Goal: Navigation & Orientation: Find specific page/section

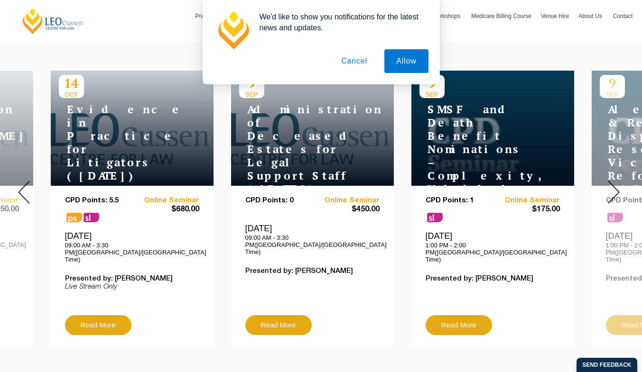
click at [363, 69] on button "Cancel" at bounding box center [354, 61] width 50 height 24
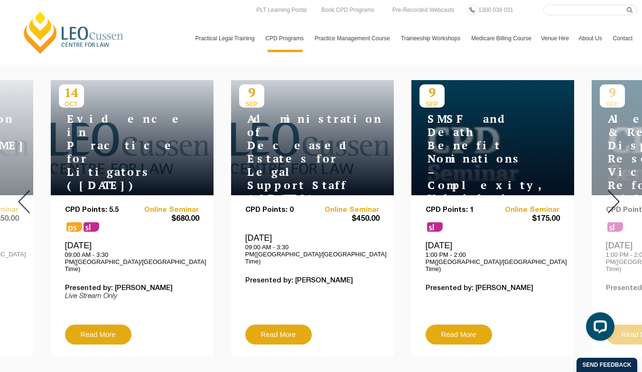
scroll to position [353, 0]
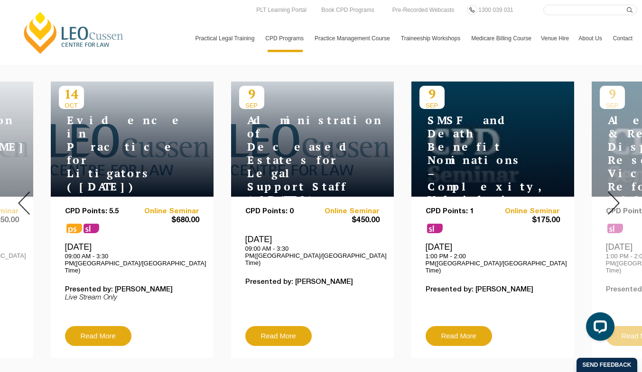
click at [30, 199] on img at bounding box center [24, 203] width 12 height 23
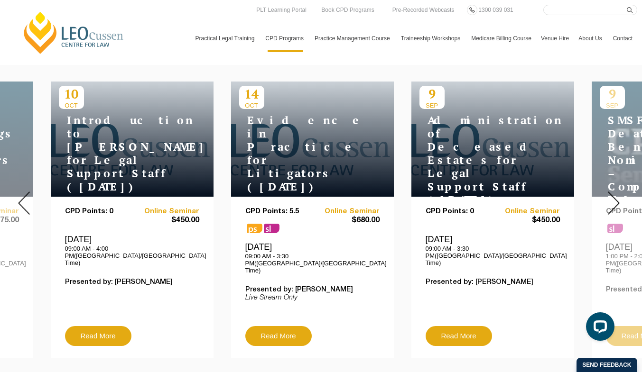
click at [608, 202] on img at bounding box center [614, 203] width 12 height 23
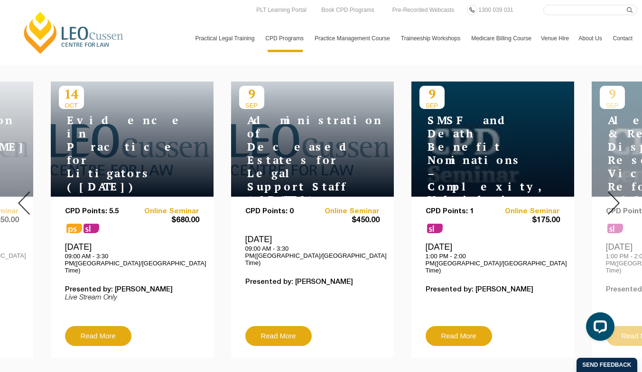
click at [608, 202] on img at bounding box center [614, 203] width 12 height 23
click at [614, 194] on img at bounding box center [614, 203] width 12 height 23
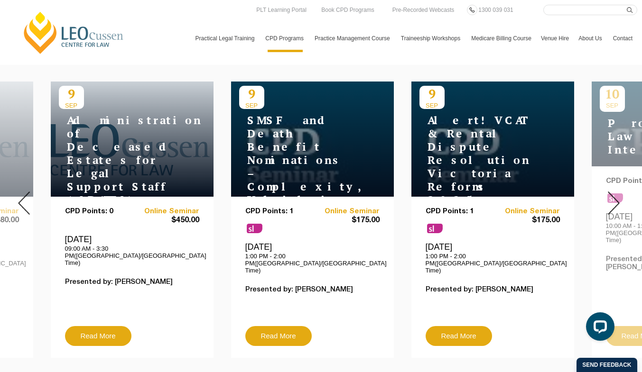
click at [608, 198] on img at bounding box center [614, 203] width 12 height 23
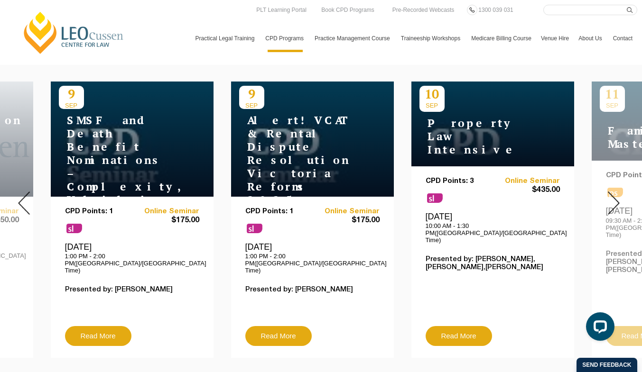
click at [608, 198] on img at bounding box center [614, 203] width 12 height 23
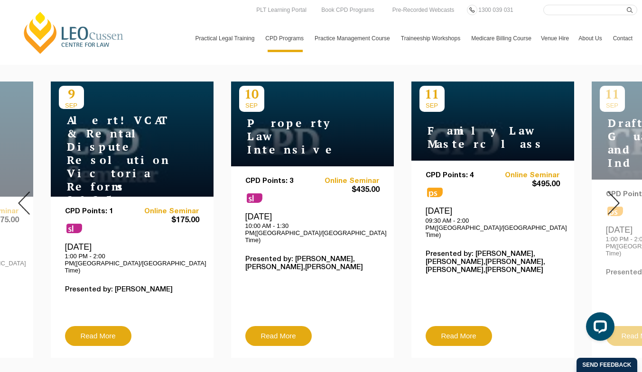
click at [608, 198] on img at bounding box center [614, 203] width 12 height 23
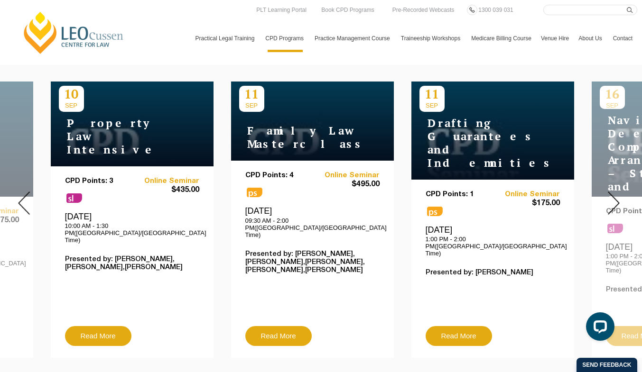
click at [608, 198] on img at bounding box center [614, 203] width 12 height 23
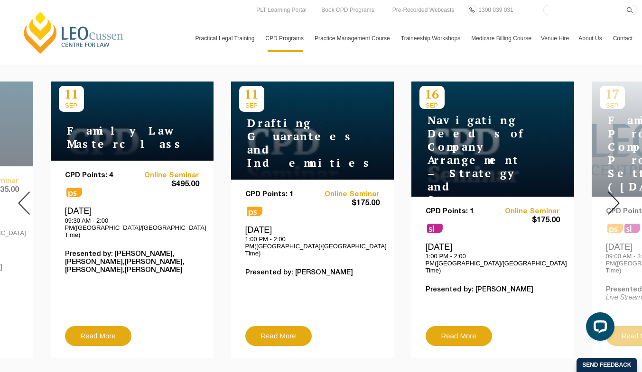
click at [608, 198] on img at bounding box center [614, 203] width 12 height 23
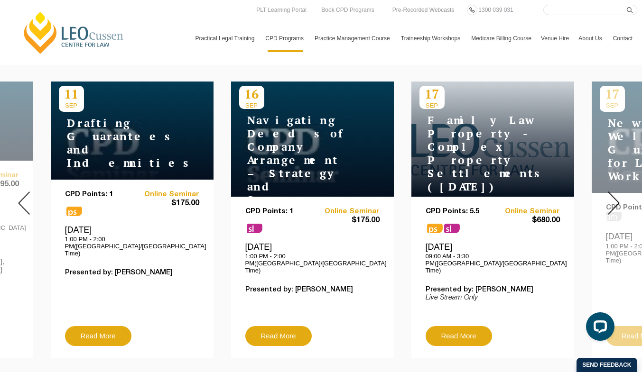
click at [608, 198] on img at bounding box center [614, 203] width 12 height 23
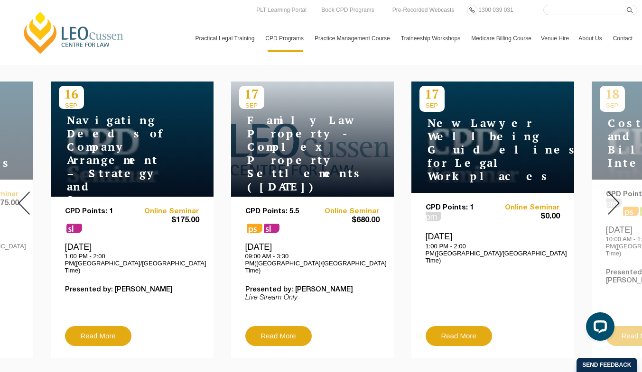
click at [608, 198] on img at bounding box center [614, 203] width 12 height 23
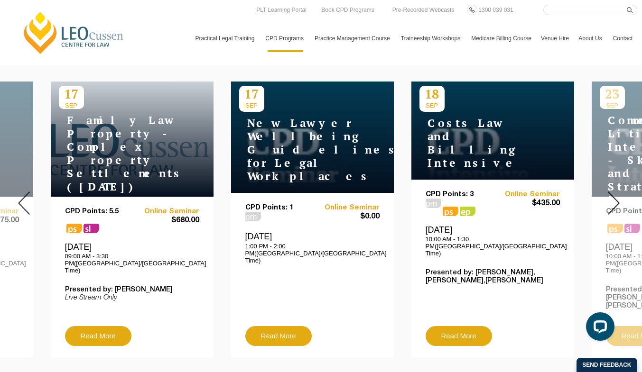
click at [608, 198] on img at bounding box center [614, 203] width 12 height 23
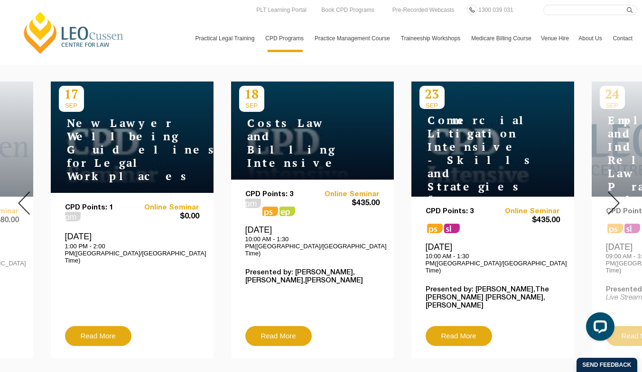
click at [608, 198] on img at bounding box center [614, 203] width 12 height 23
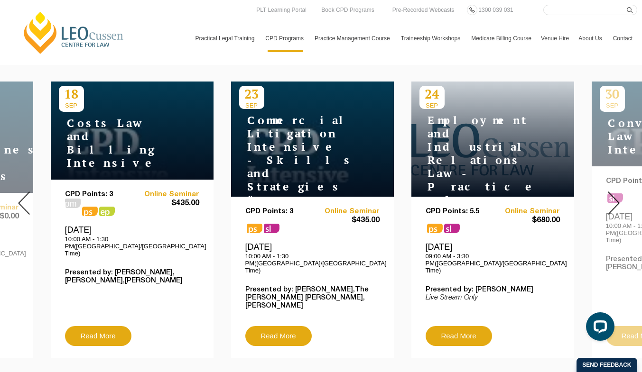
click at [608, 198] on img at bounding box center [614, 203] width 12 height 23
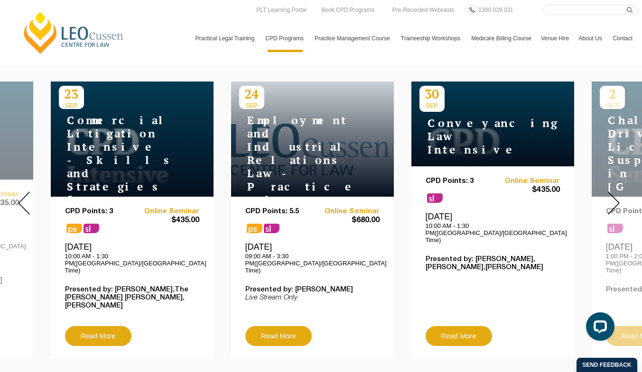
click at [608, 198] on img at bounding box center [614, 203] width 12 height 23
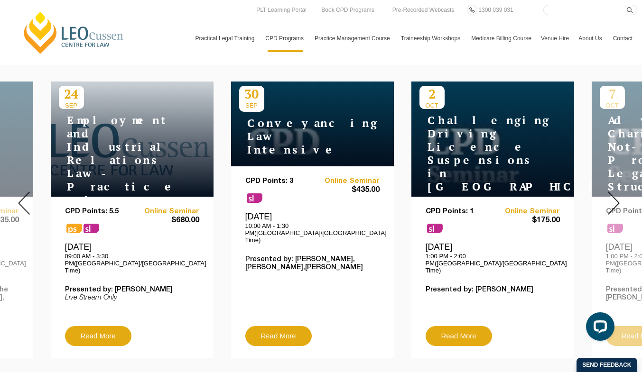
click at [608, 198] on img at bounding box center [614, 203] width 12 height 23
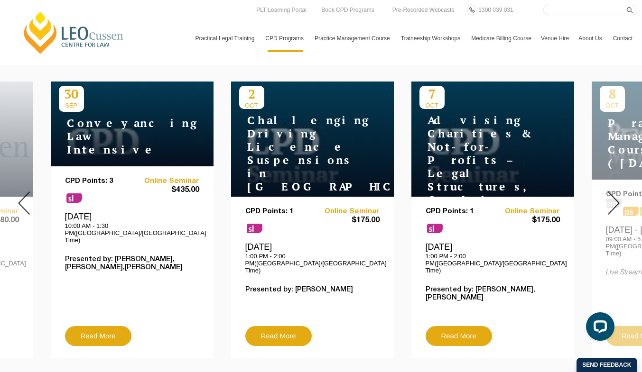
click at [608, 198] on img at bounding box center [614, 203] width 12 height 23
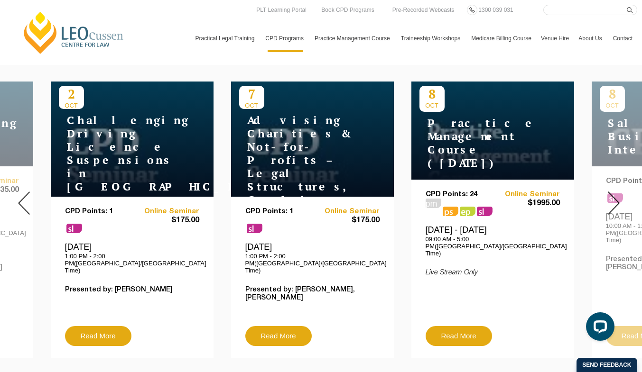
click at [608, 198] on img at bounding box center [614, 203] width 12 height 23
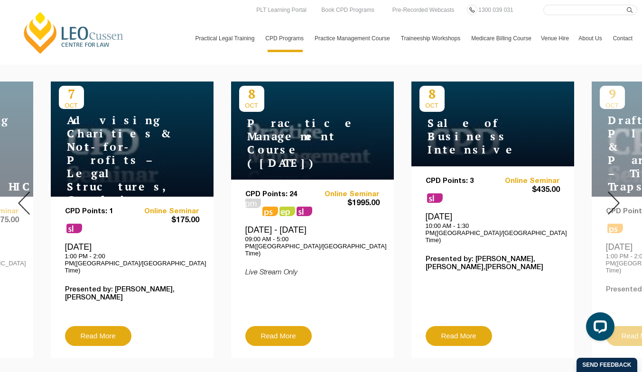
click at [608, 198] on img at bounding box center [614, 203] width 12 height 23
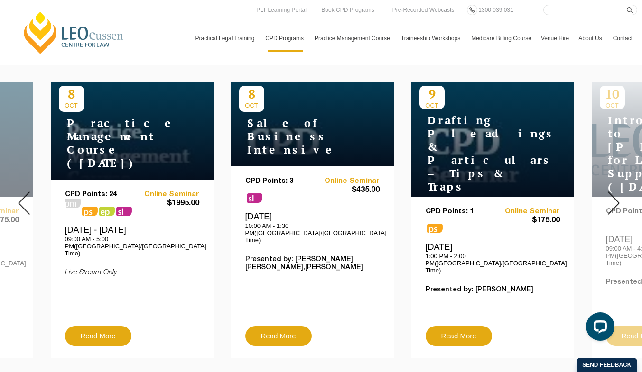
click at [608, 198] on img at bounding box center [614, 203] width 12 height 23
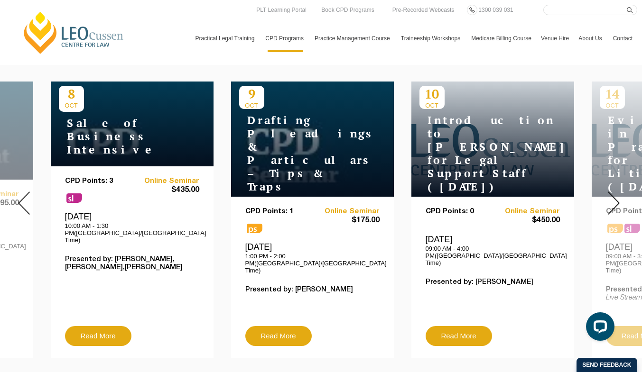
click at [608, 198] on img at bounding box center [614, 203] width 12 height 23
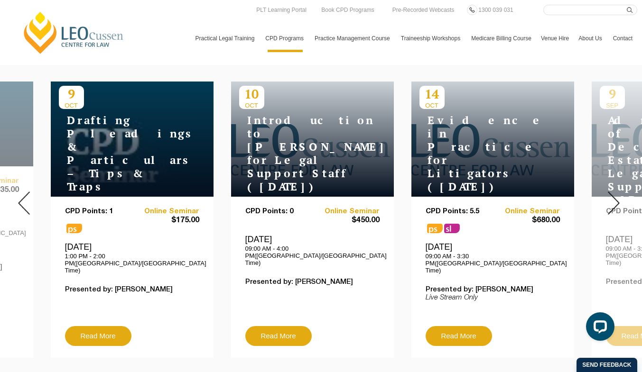
click at [608, 198] on img at bounding box center [614, 203] width 12 height 23
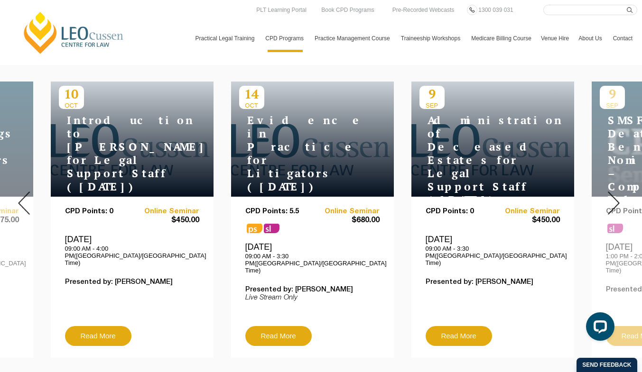
click at [28, 195] on img at bounding box center [24, 203] width 12 height 23
